Goal: Task Accomplishment & Management: Use online tool/utility

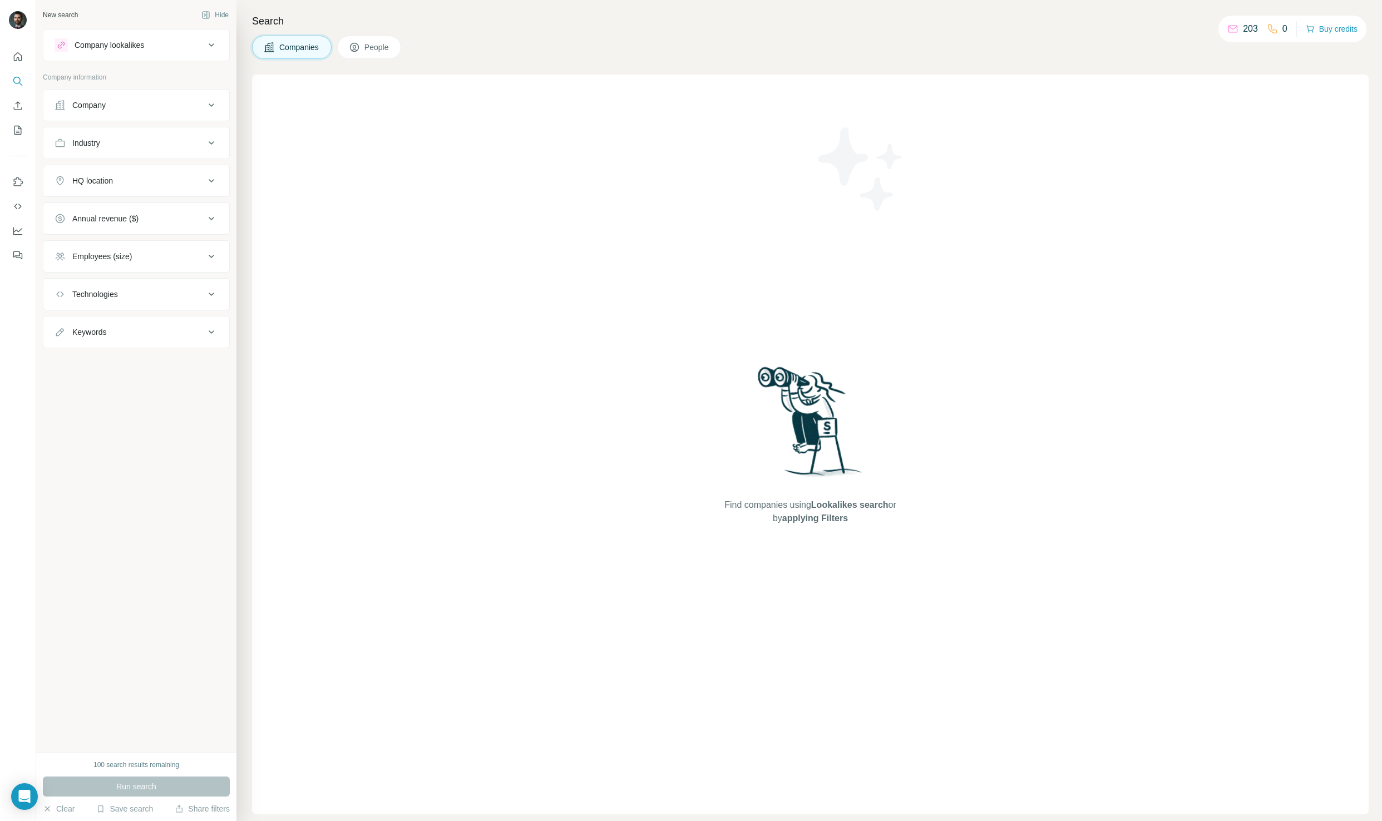
click at [501, 99] on div "Find companies using Lookalikes search or by applying Filters" at bounding box center [810, 445] width 1117 height 740
click at [370, 52] on span "People" at bounding box center [378, 47] width 26 height 11
click at [127, 764] on div "100 search results remaining" at bounding box center [136, 765] width 86 height 10
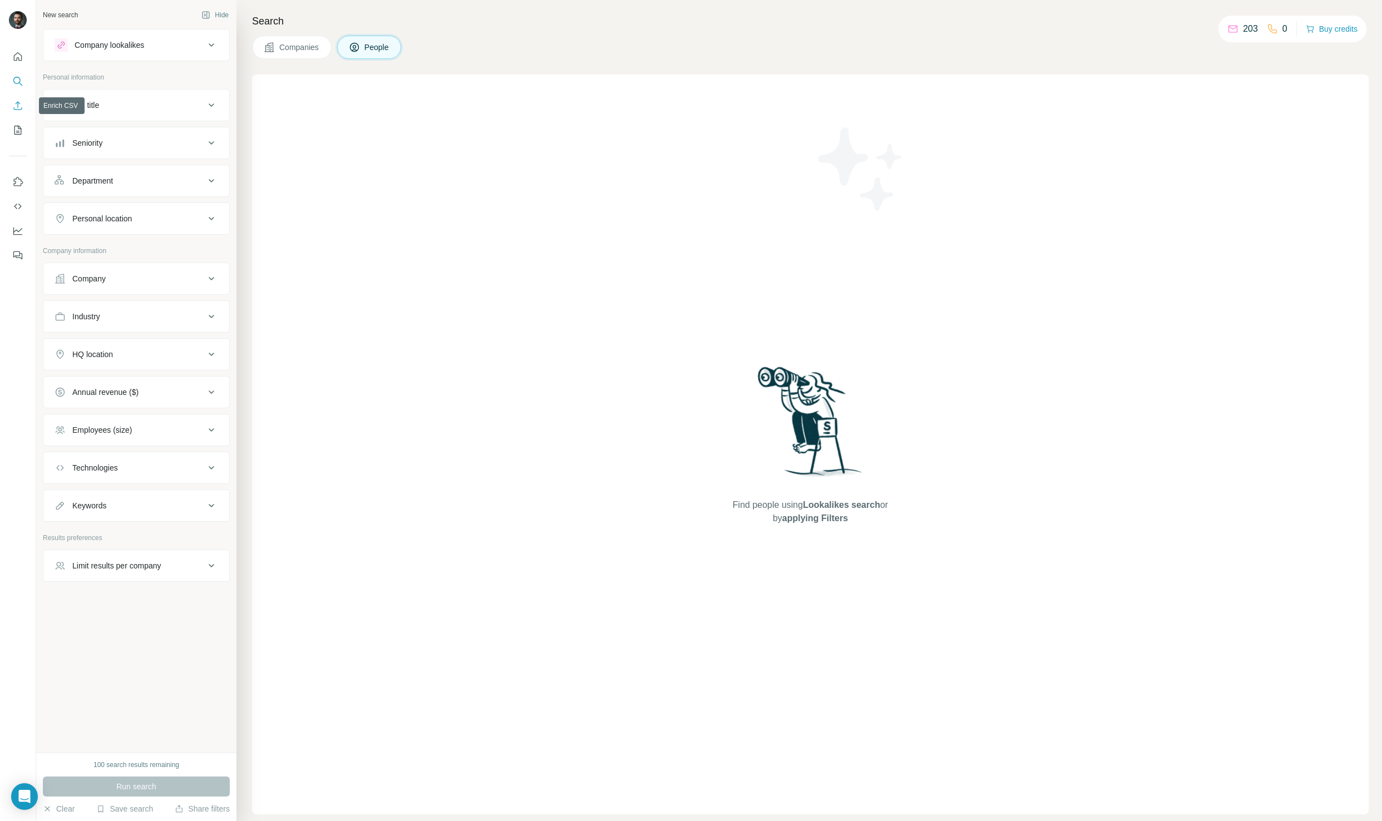
click at [24, 106] on button "Enrich CSV" at bounding box center [18, 106] width 18 height 20
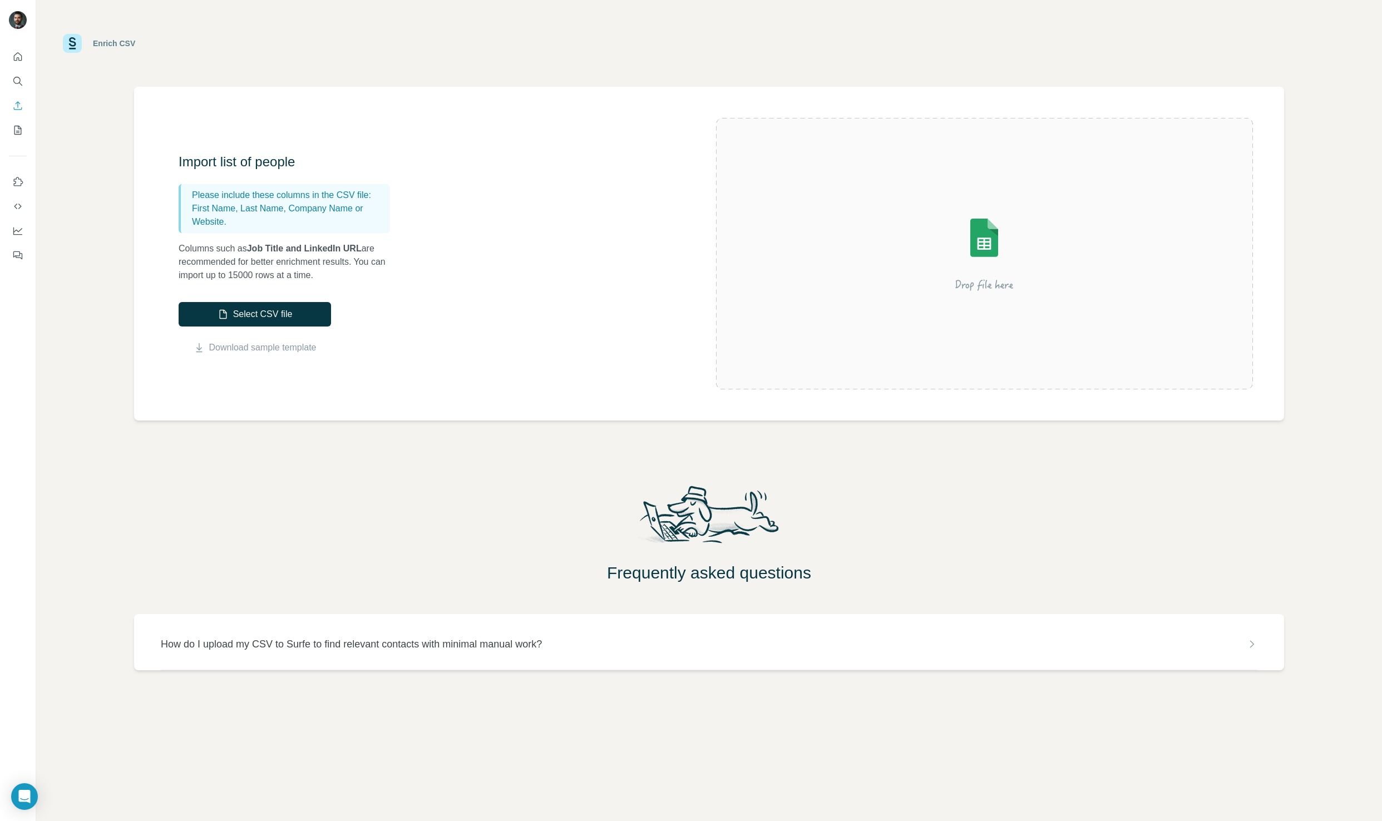
click at [592, 314] on div "Import list of people Please include these columns in the CSV file: First Name,…" at bounding box center [448, 253] width 538 height 201
click at [245, 313] on button "Select CSV file" at bounding box center [255, 314] width 152 height 24
click at [506, 390] on div "Import list of people Please include these columns in the CSV file: First Name,…" at bounding box center [709, 254] width 1150 height 334
click at [938, 290] on img at bounding box center [984, 254] width 200 height 134
